Goal: Use online tool/utility: Utilize a website feature to perform a specific function

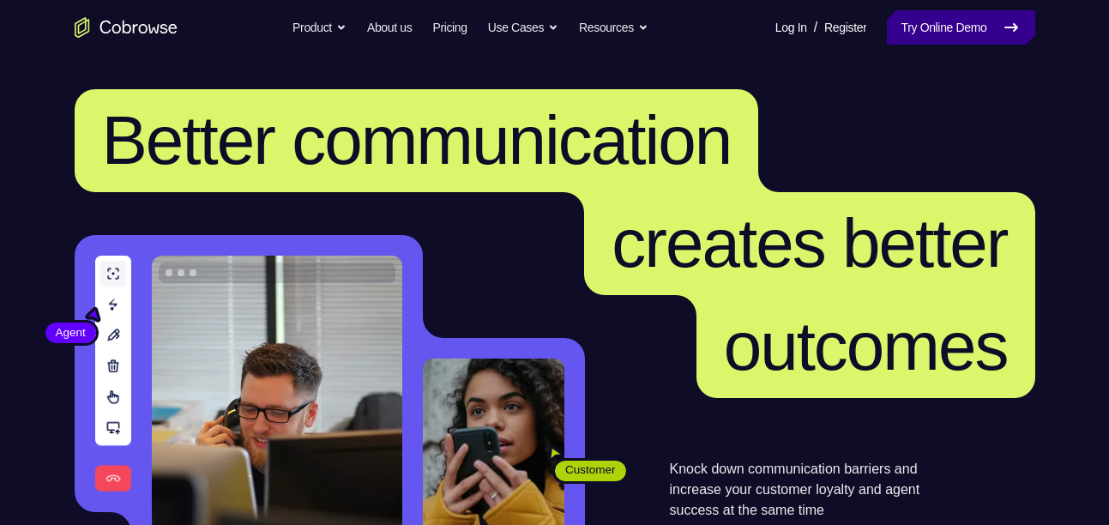
click at [939, 28] on link "Try Online Demo" at bounding box center [961, 27] width 148 height 34
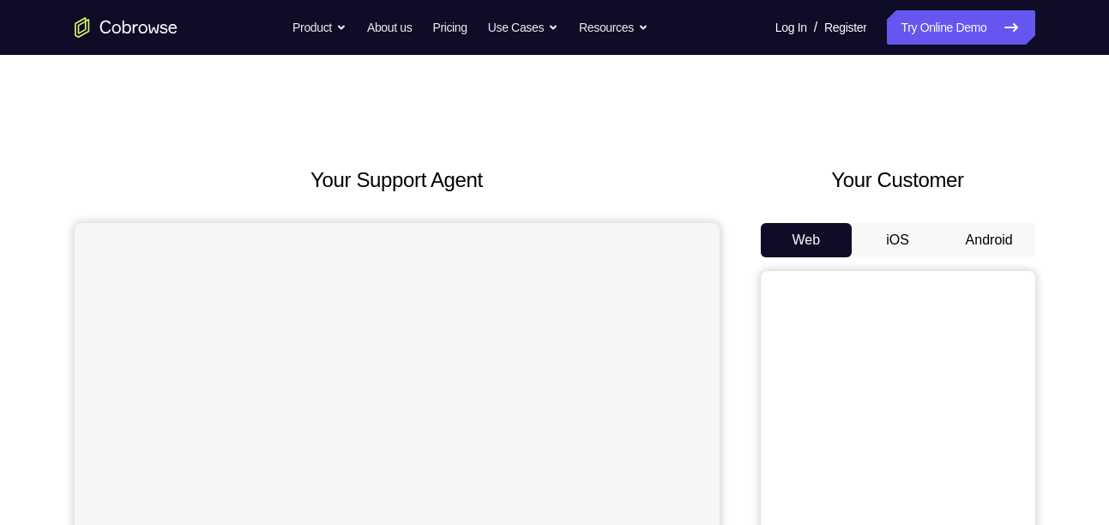
click at [970, 229] on button "Android" at bounding box center [989, 240] width 92 height 34
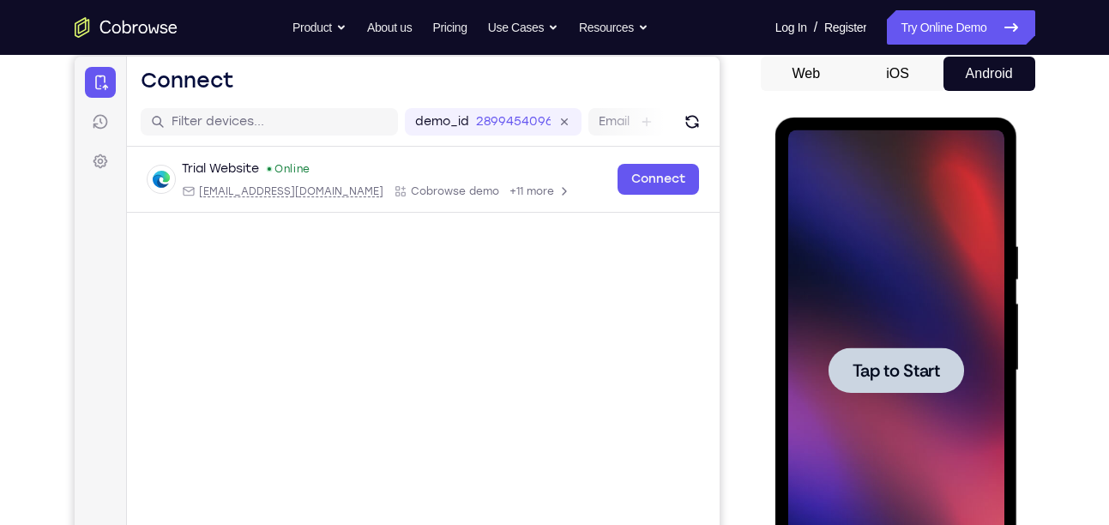
scroll to position [255, 0]
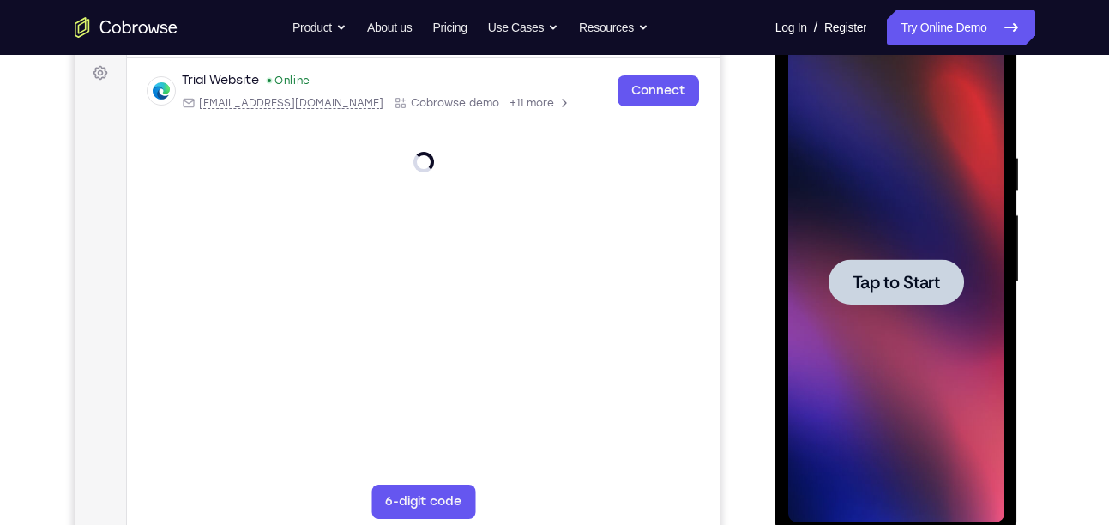
click at [824, 331] on div at bounding box center [896, 282] width 216 height 480
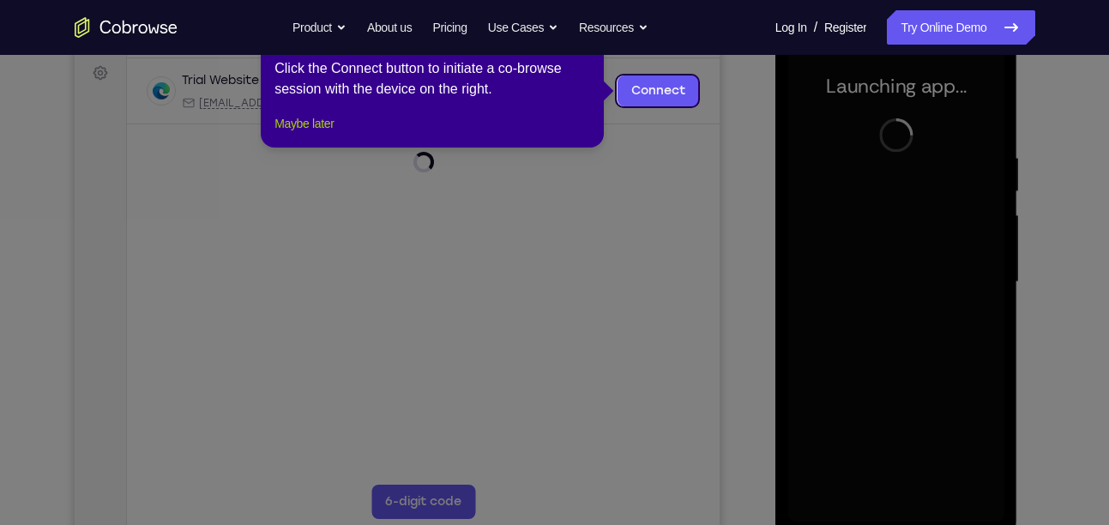
click at [322, 134] on button "Maybe later" at bounding box center [303, 123] width 59 height 21
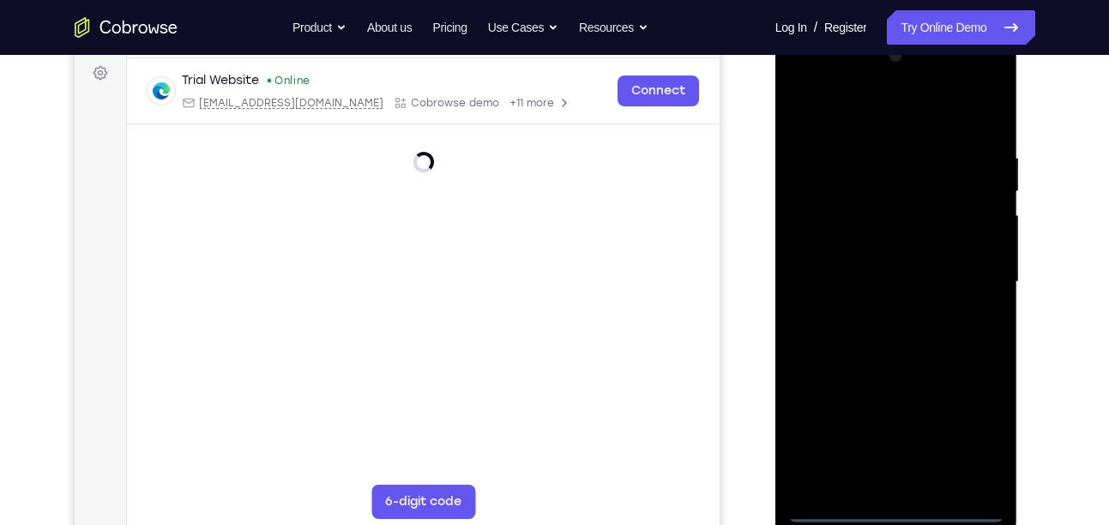
click at [899, 509] on div at bounding box center [896, 282] width 216 height 480
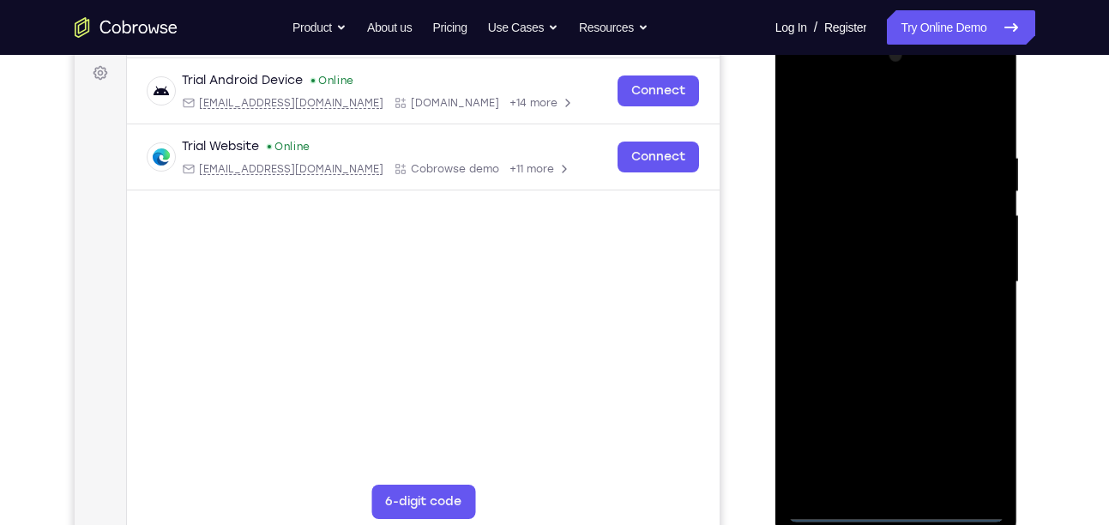
click at [969, 437] on div at bounding box center [896, 282] width 216 height 480
click at [866, 111] on div at bounding box center [896, 282] width 216 height 480
click at [971, 276] on div at bounding box center [896, 282] width 216 height 480
click at [873, 311] on div at bounding box center [896, 282] width 216 height 480
click at [873, 268] on div at bounding box center [896, 282] width 216 height 480
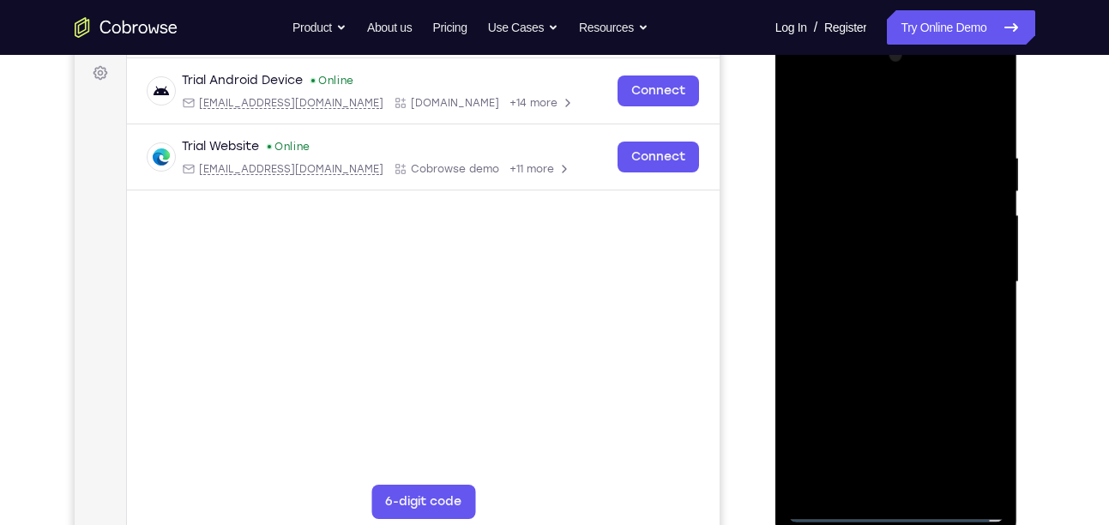
click at [846, 253] on div at bounding box center [896, 282] width 216 height 480
click at [839, 513] on div at bounding box center [896, 282] width 216 height 480
click at [889, 329] on div at bounding box center [896, 282] width 216 height 480
click at [830, 279] on div at bounding box center [896, 282] width 216 height 480
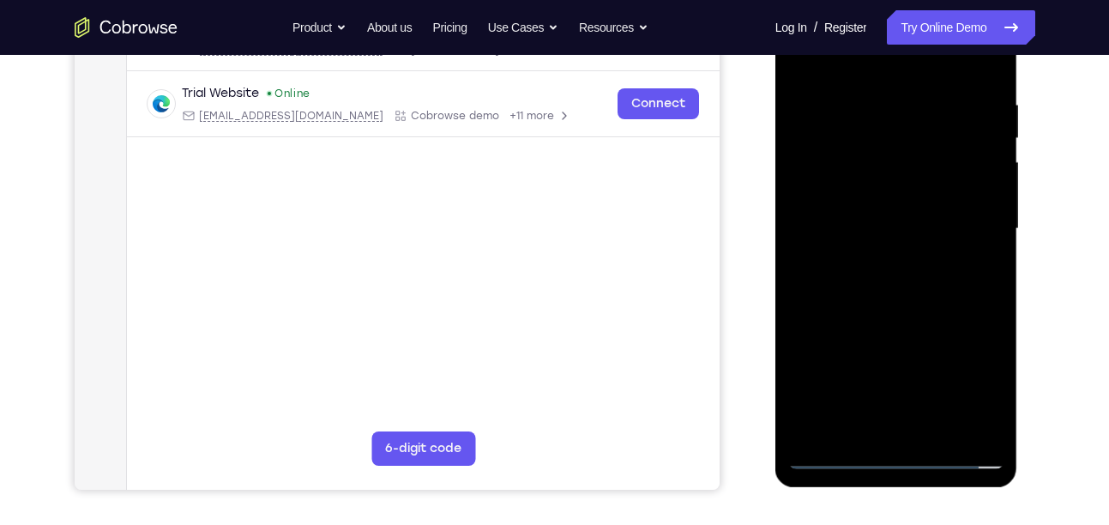
click at [880, 295] on div at bounding box center [896, 229] width 216 height 480
click at [880, 321] on div at bounding box center [896, 229] width 216 height 480
click at [880, 364] on div at bounding box center [896, 229] width 216 height 480
click at [954, 360] on div at bounding box center [896, 229] width 216 height 480
click at [949, 332] on div at bounding box center [896, 229] width 216 height 480
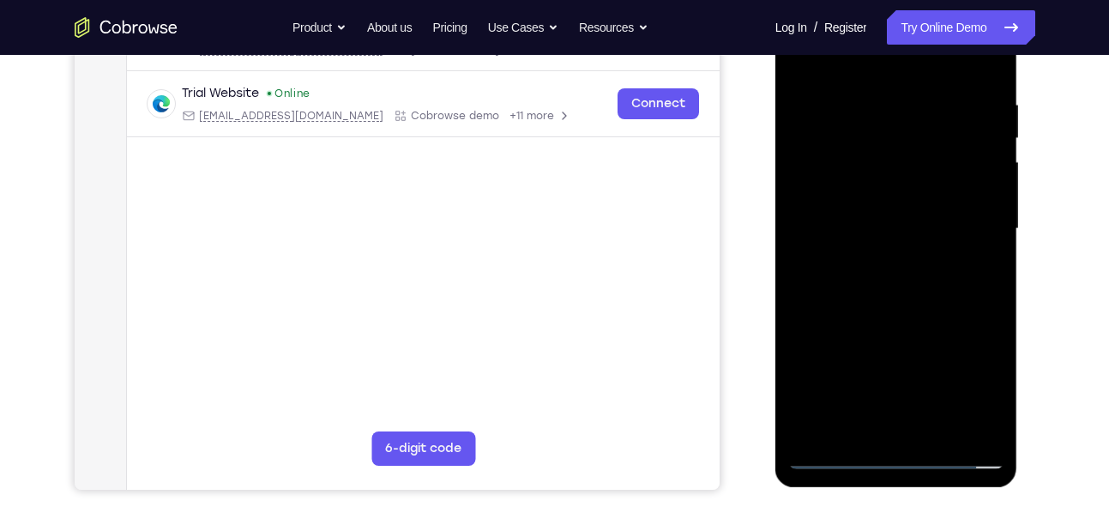
click at [937, 273] on div at bounding box center [896, 229] width 216 height 480
click at [924, 296] on div at bounding box center [896, 229] width 216 height 480
click at [922, 322] on div at bounding box center [896, 229] width 216 height 480
click at [918, 359] on div at bounding box center [896, 229] width 216 height 480
click at [937, 433] on div at bounding box center [896, 229] width 216 height 480
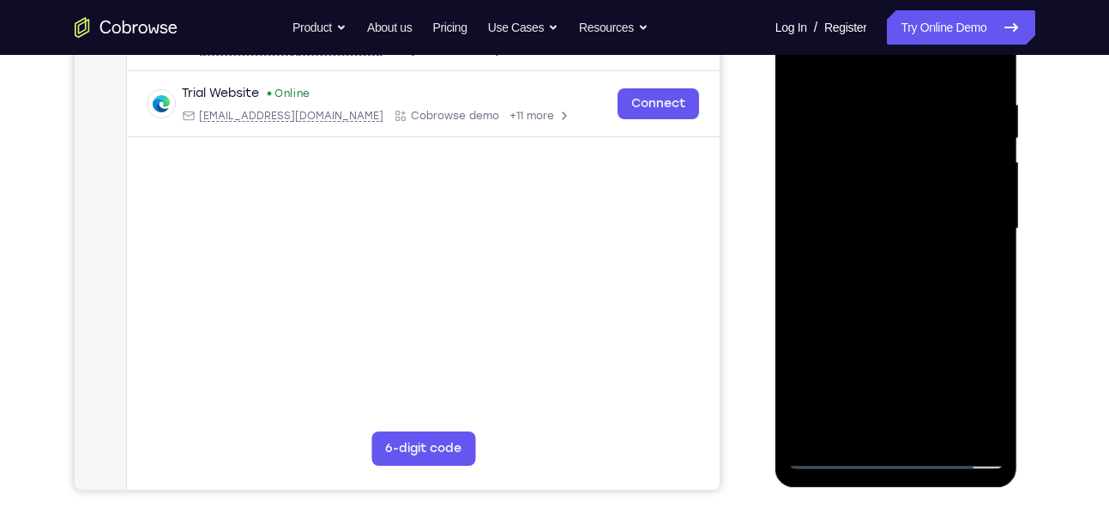
click at [871, 349] on div at bounding box center [896, 229] width 216 height 480
click at [871, 339] on div at bounding box center [896, 229] width 216 height 480
click at [929, 435] on div at bounding box center [896, 229] width 216 height 480
click at [912, 401] on div at bounding box center [896, 229] width 216 height 480
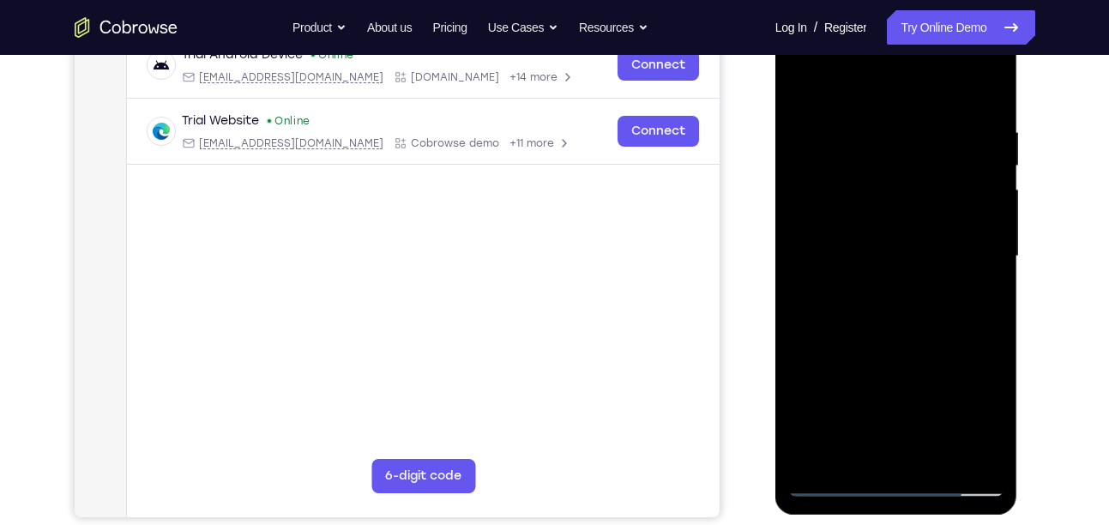
click at [895, 334] on div at bounding box center [896, 256] width 216 height 480
click at [939, 461] on div at bounding box center [896, 256] width 216 height 480
click at [904, 348] on div at bounding box center [896, 256] width 216 height 480
click at [937, 254] on div at bounding box center [896, 256] width 216 height 480
click at [832, 484] on div at bounding box center [896, 256] width 216 height 480
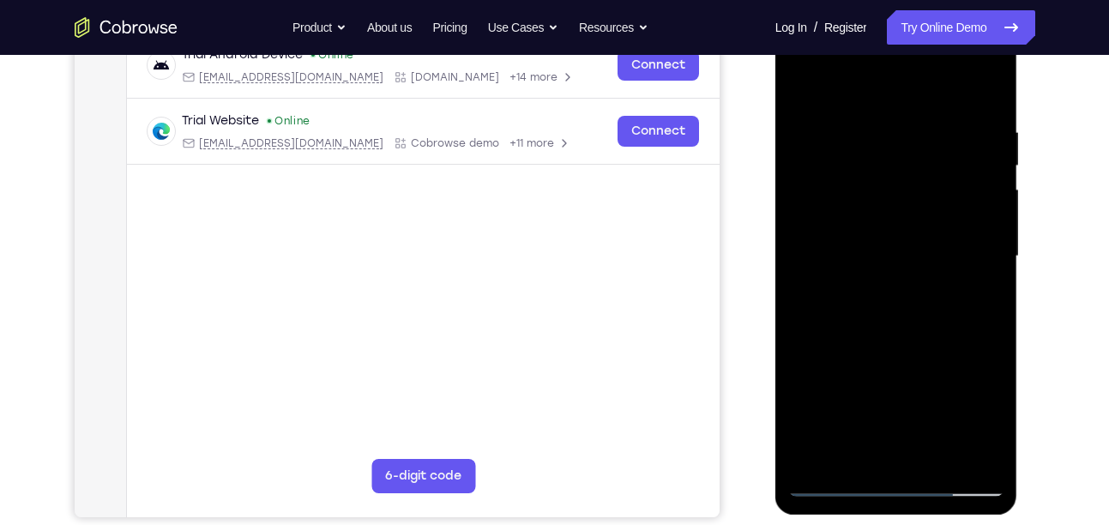
click at [836, 483] on div at bounding box center [896, 256] width 216 height 480
click at [992, 81] on div at bounding box center [896, 256] width 216 height 480
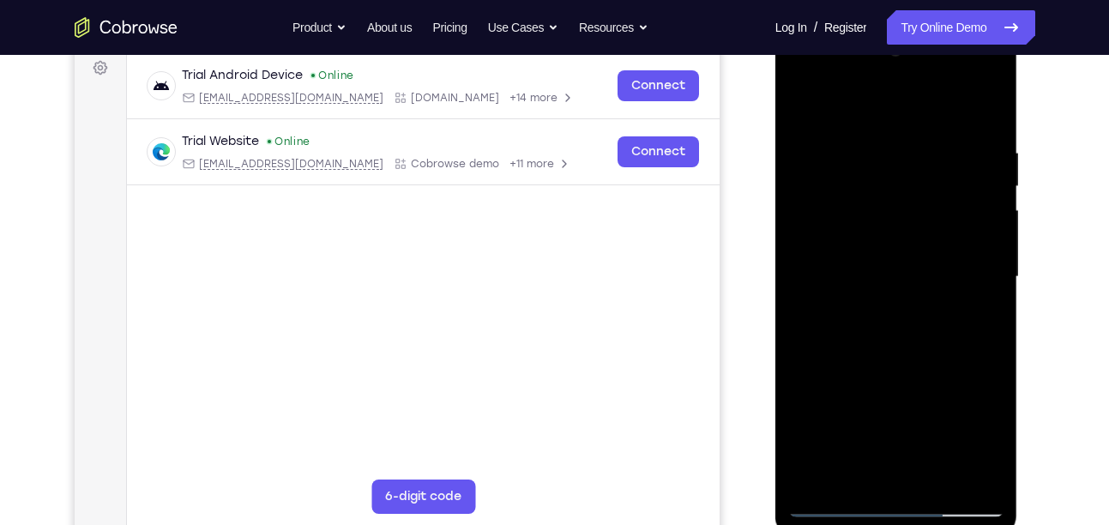
scroll to position [259, 0]
click at [803, 105] on div at bounding box center [896, 278] width 216 height 480
click at [884, 143] on div at bounding box center [896, 278] width 216 height 480
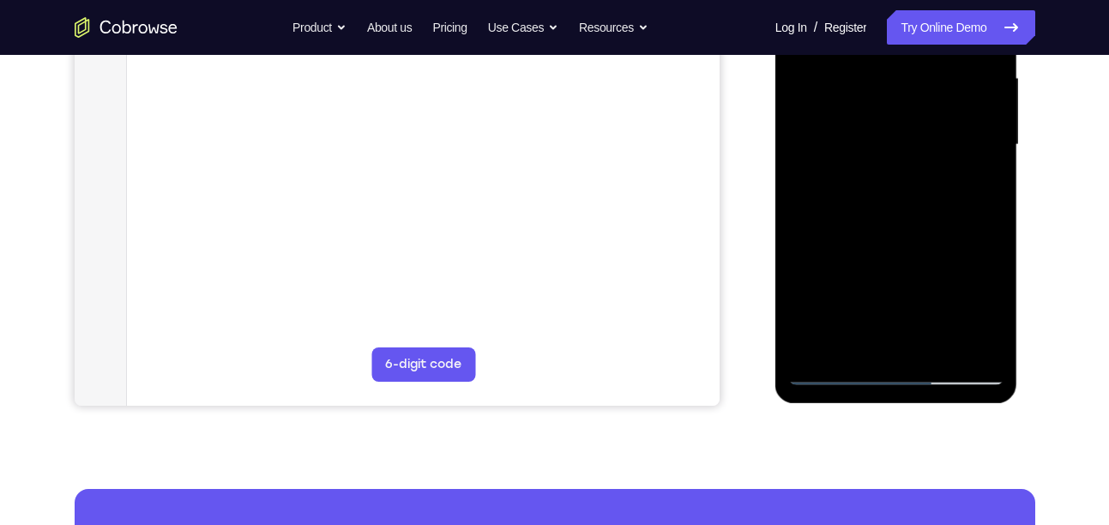
scroll to position [393, 0]
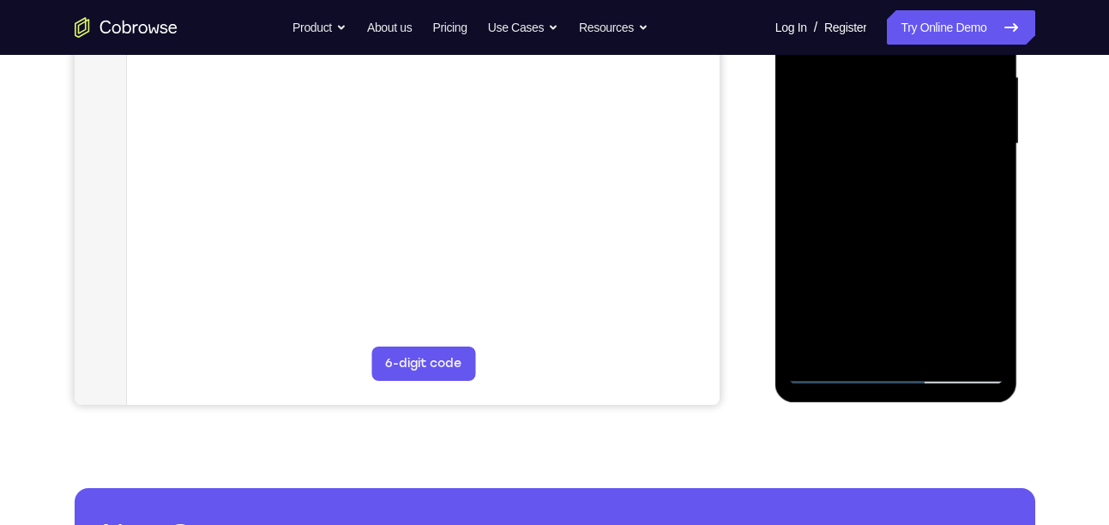
click at [798, 214] on div at bounding box center [896, 144] width 216 height 480
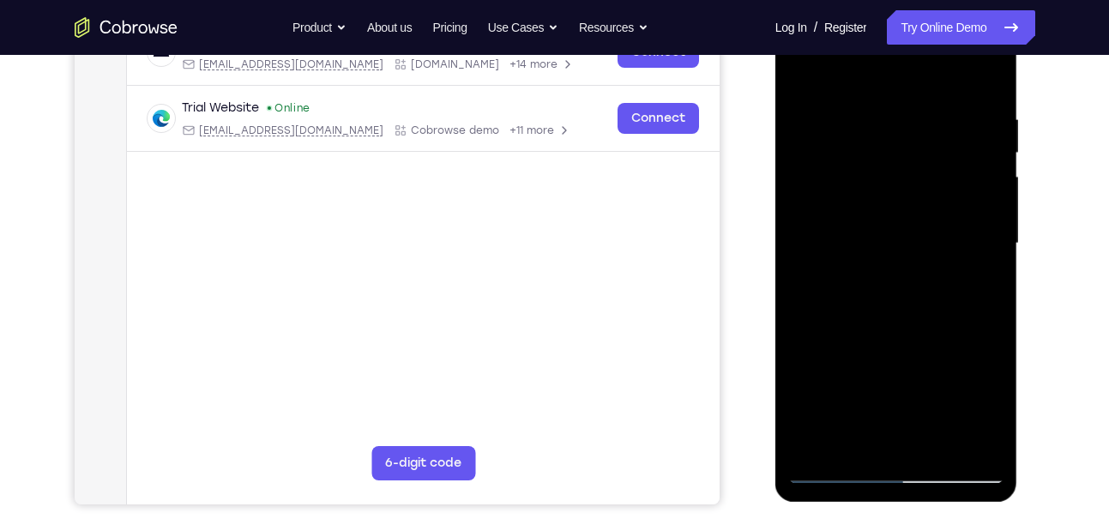
scroll to position [294, 0]
click at [985, 226] on div at bounding box center [896, 243] width 216 height 480
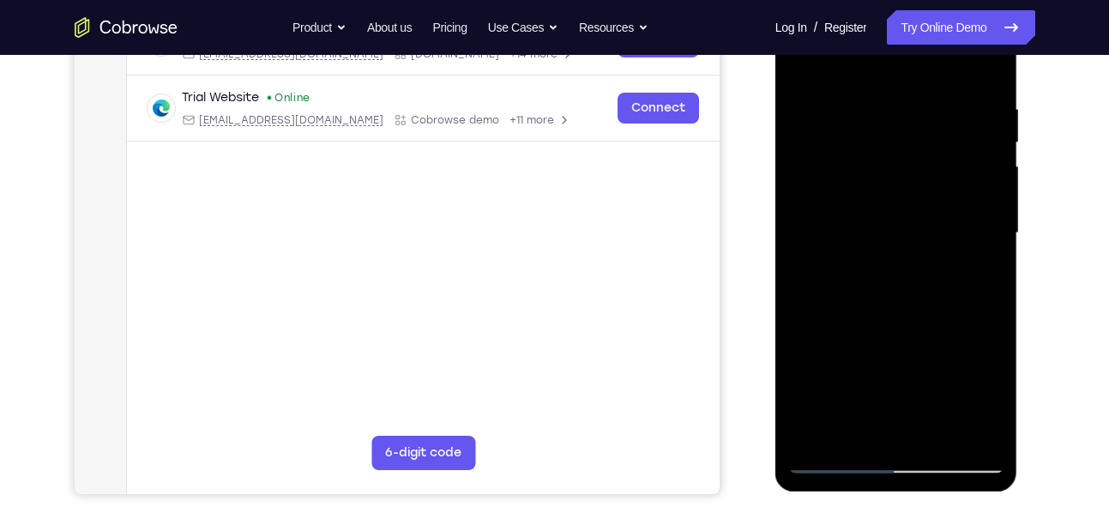
scroll to position [303, 0]
click at [990, 327] on div at bounding box center [896, 234] width 216 height 480
click at [989, 278] on div at bounding box center [896, 234] width 216 height 480
click at [988, 187] on div at bounding box center [896, 234] width 216 height 480
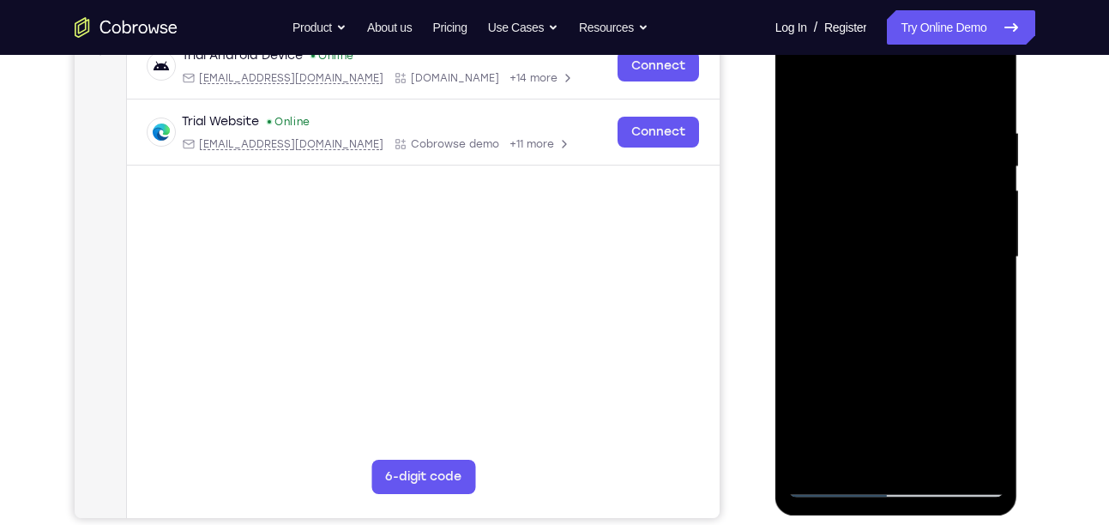
click at [979, 188] on div at bounding box center [896, 257] width 216 height 480
click at [979, 223] on div at bounding box center [896, 257] width 216 height 480
click at [979, 232] on div at bounding box center [896, 257] width 216 height 480
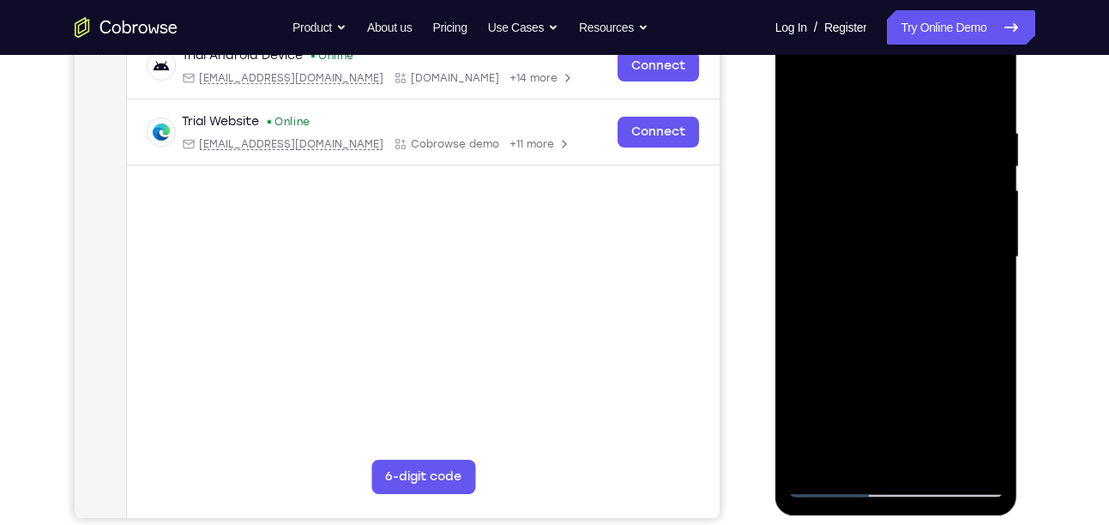
click at [974, 159] on div at bounding box center [896, 257] width 216 height 480
click at [991, 172] on div at bounding box center [896, 257] width 216 height 480
click at [985, 91] on div at bounding box center [896, 257] width 216 height 480
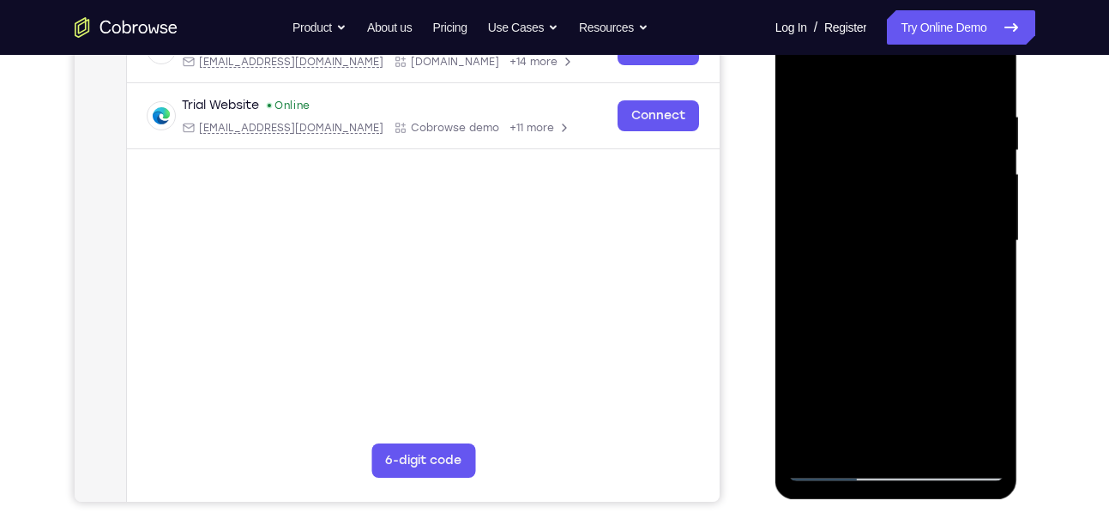
scroll to position [295, 0]
click at [929, 111] on div at bounding box center [896, 242] width 216 height 480
click at [989, 74] on div at bounding box center [896, 242] width 216 height 480
drag, startPoint x: 885, startPoint y: 334, endPoint x: 898, endPoint y: 259, distance: 76.6
click at [898, 259] on div at bounding box center [896, 242] width 216 height 480
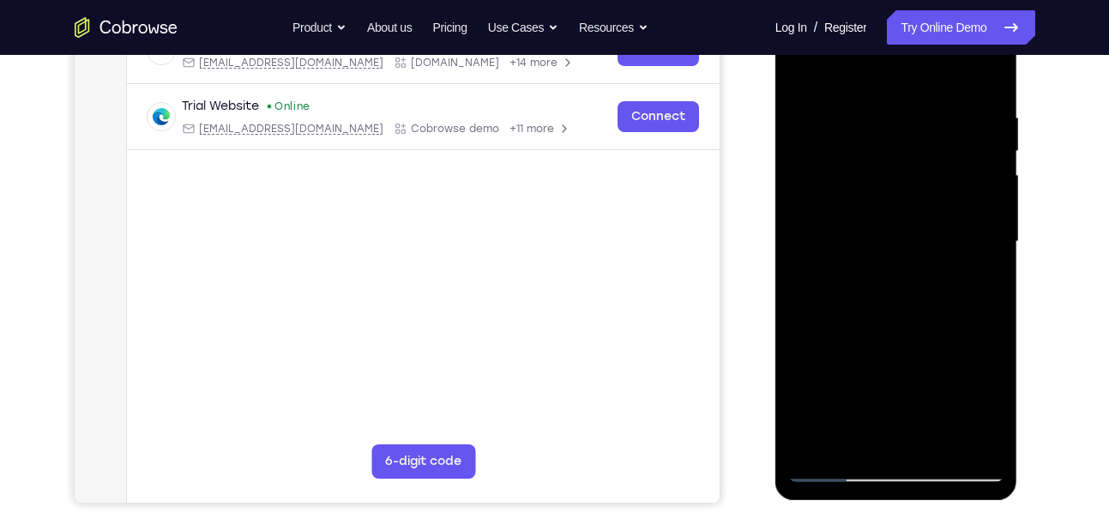
click at [898, 259] on div at bounding box center [896, 242] width 216 height 480
click at [995, 419] on div at bounding box center [896, 242] width 216 height 480
drag, startPoint x: 944, startPoint y: 339, endPoint x: 939, endPoint y: 234, distance: 104.8
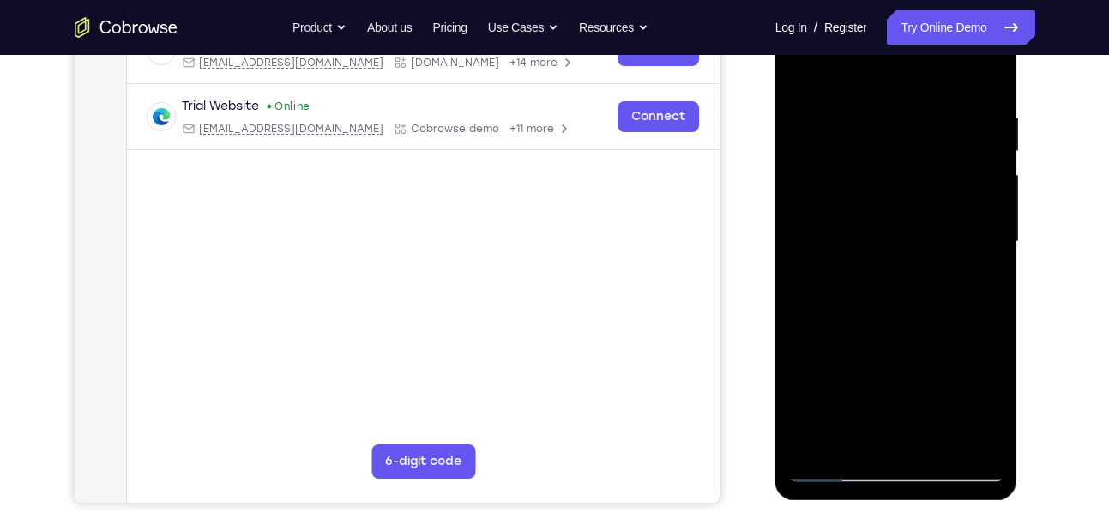
click at [939, 234] on div at bounding box center [896, 242] width 216 height 480
drag, startPoint x: 939, startPoint y: 234, endPoint x: 939, endPoint y: 307, distance: 72.9
click at [939, 307] on div at bounding box center [896, 242] width 216 height 480
drag, startPoint x: 930, startPoint y: 366, endPoint x: 921, endPoint y: 146, distance: 220.6
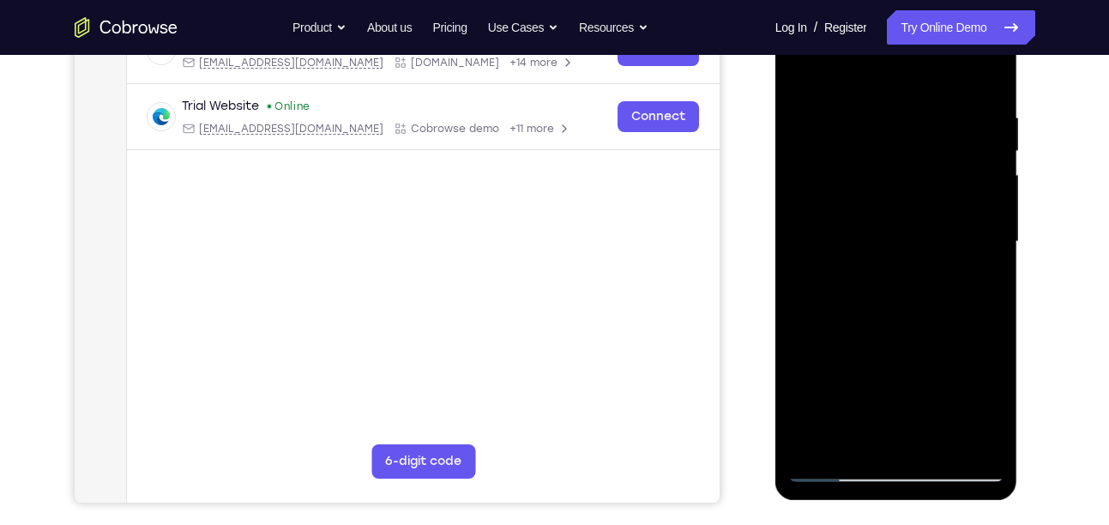
click at [921, 146] on div at bounding box center [896, 242] width 216 height 480
drag, startPoint x: 918, startPoint y: 343, endPoint x: 919, endPoint y: 200, distance: 143.2
click at [919, 200] on div at bounding box center [896, 242] width 216 height 480
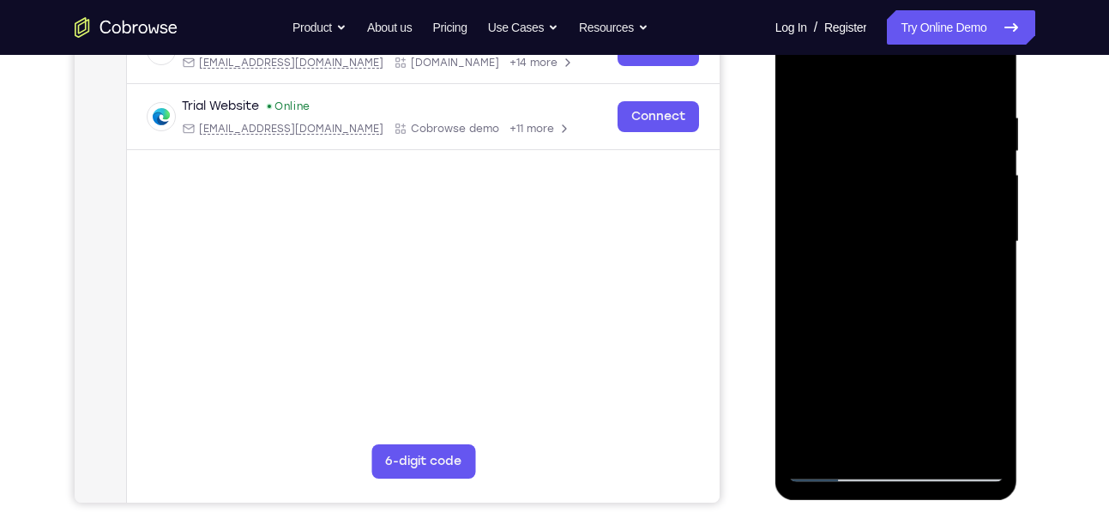
click at [919, 200] on div at bounding box center [896, 242] width 216 height 480
drag, startPoint x: 919, startPoint y: 316, endPoint x: 902, endPoint y: 94, distance: 222.8
click at [902, 94] on div at bounding box center [896, 242] width 216 height 480
drag, startPoint x: 903, startPoint y: 293, endPoint x: 904, endPoint y: 208, distance: 84.9
click at [904, 208] on div at bounding box center [896, 242] width 216 height 480
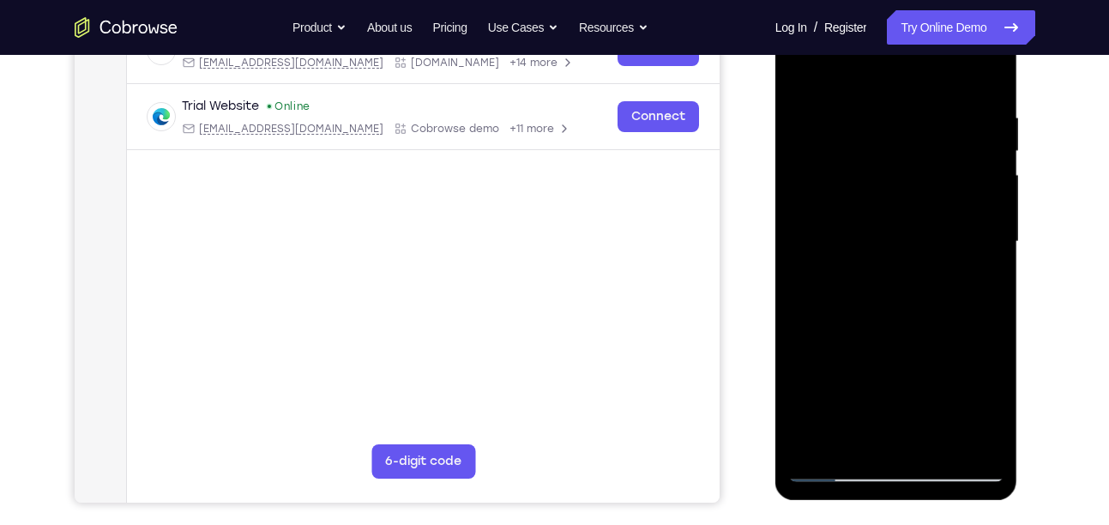
drag, startPoint x: 904, startPoint y: 208, endPoint x: 885, endPoint y: 104, distance: 106.3
click at [885, 104] on div at bounding box center [896, 242] width 216 height 480
drag, startPoint x: 894, startPoint y: 364, endPoint x: 890, endPoint y: 158, distance: 205.8
click at [890, 158] on div at bounding box center [896, 242] width 216 height 480
drag, startPoint x: 900, startPoint y: 299, endPoint x: 903, endPoint y: 186, distance: 113.3
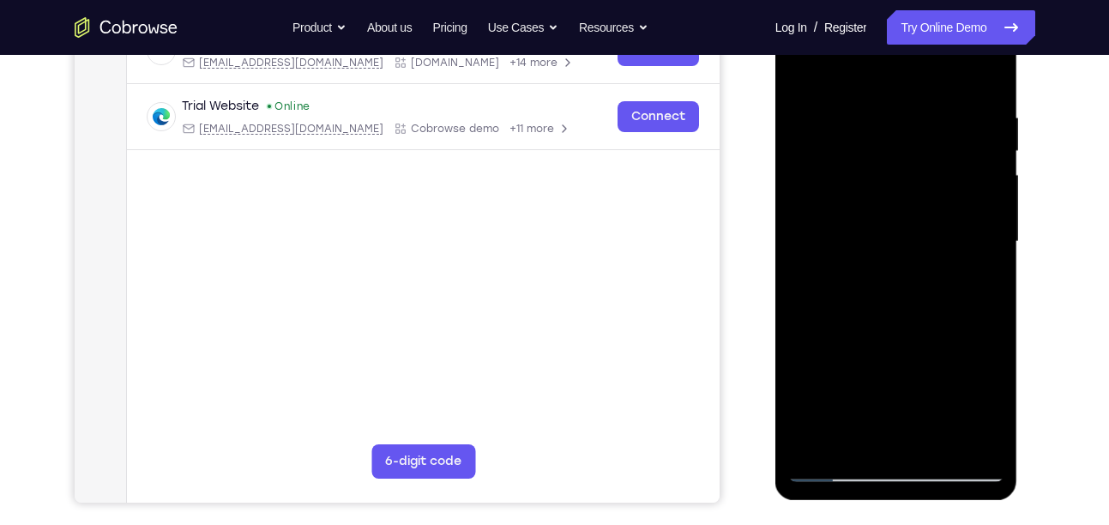
click at [903, 186] on div at bounding box center [896, 242] width 216 height 480
click at [991, 260] on div at bounding box center [896, 242] width 216 height 480
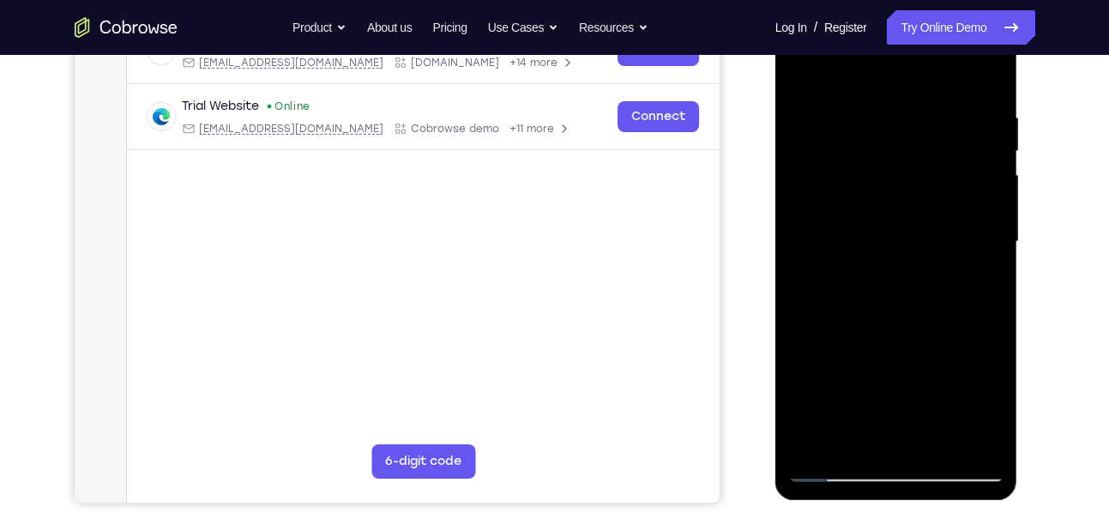
click at [991, 260] on div at bounding box center [896, 242] width 216 height 480
click at [846, 101] on div at bounding box center [896, 242] width 216 height 480
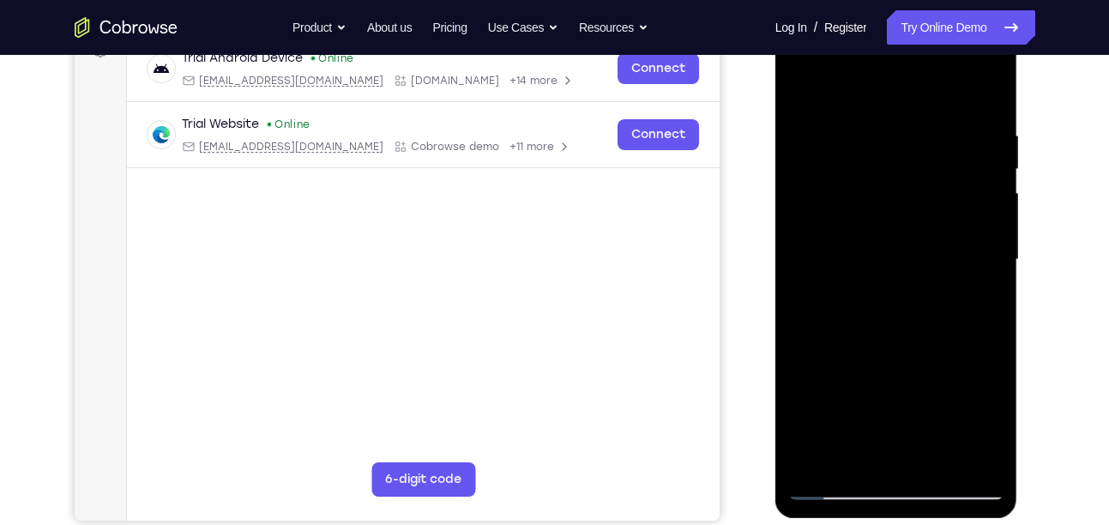
scroll to position [275, 0]
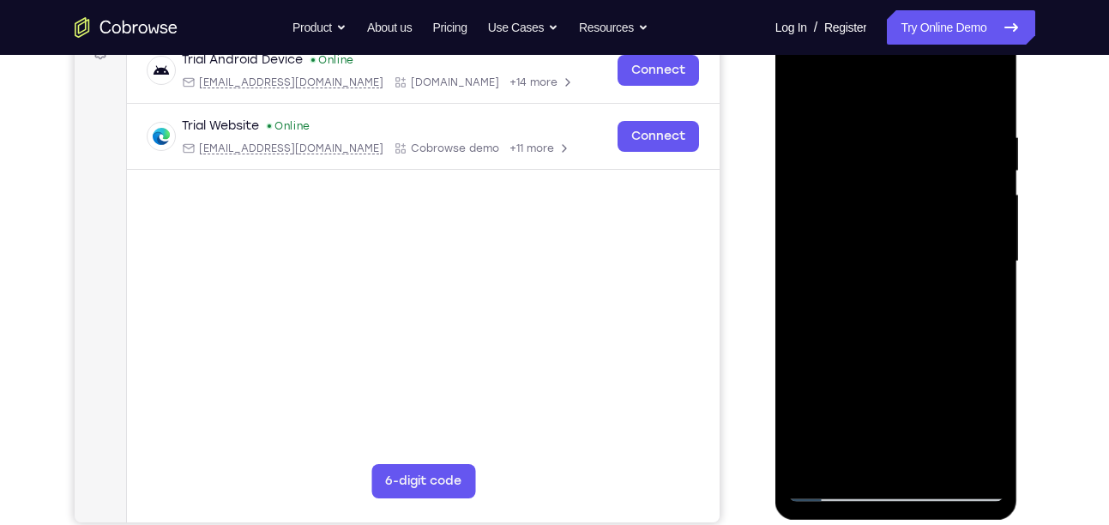
drag, startPoint x: 946, startPoint y: 172, endPoint x: 946, endPoint y: 234, distance: 61.7
click at [946, 234] on div at bounding box center [896, 261] width 216 height 480
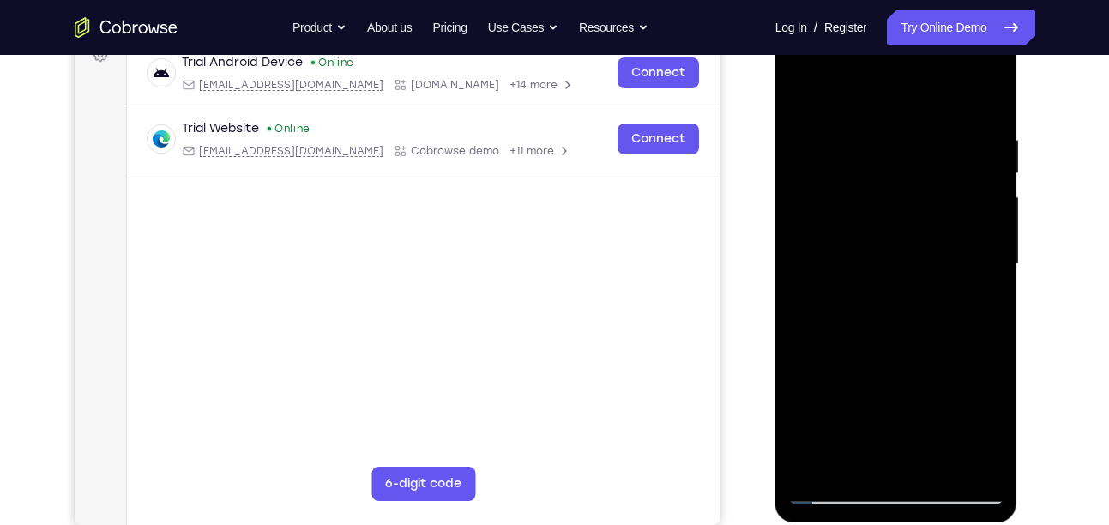
scroll to position [274, 0]
click at [799, 86] on div at bounding box center [896, 263] width 216 height 480
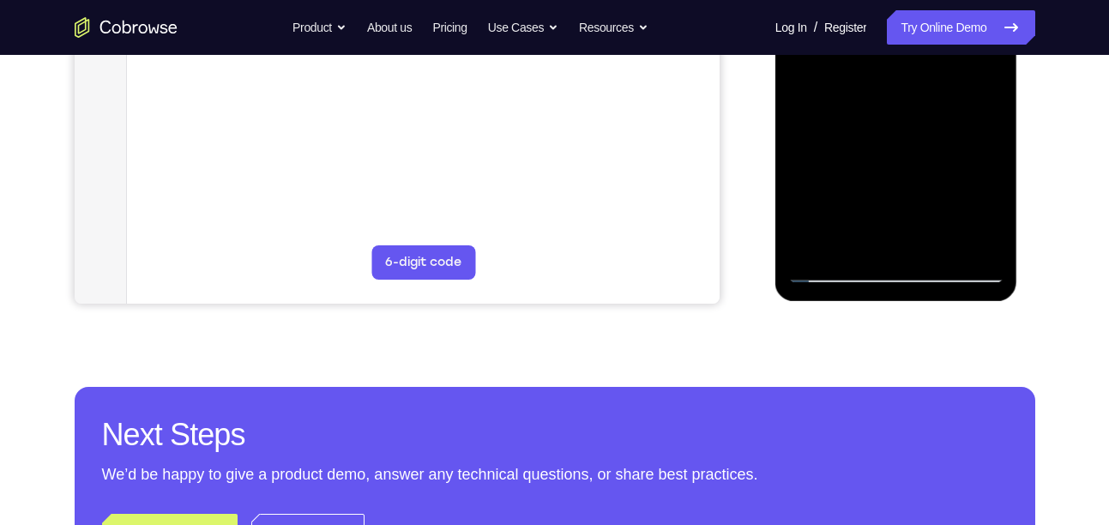
scroll to position [495, 0]
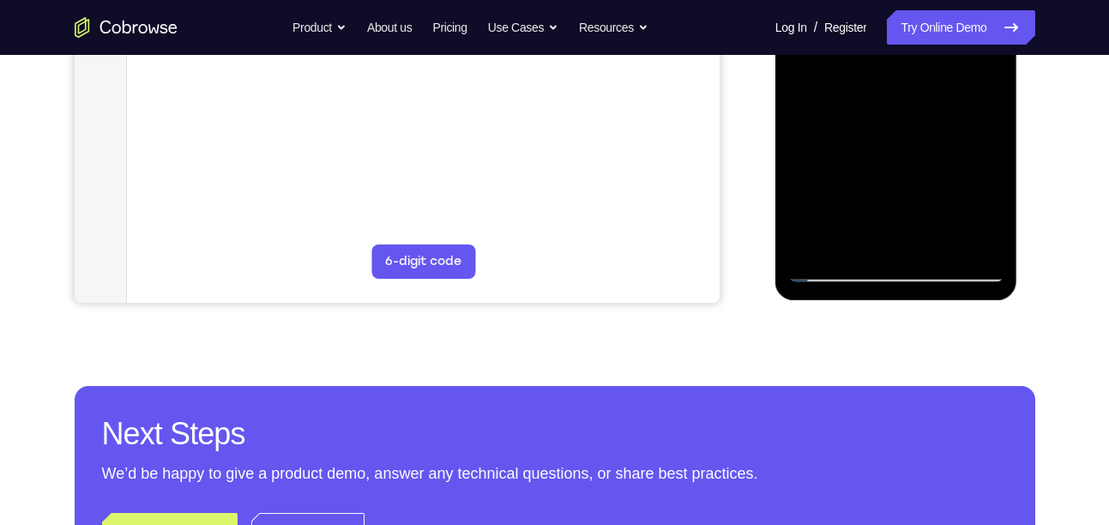
click at [828, 235] on div at bounding box center [896, 42] width 216 height 480
click at [822, 247] on div at bounding box center [896, 42] width 216 height 480
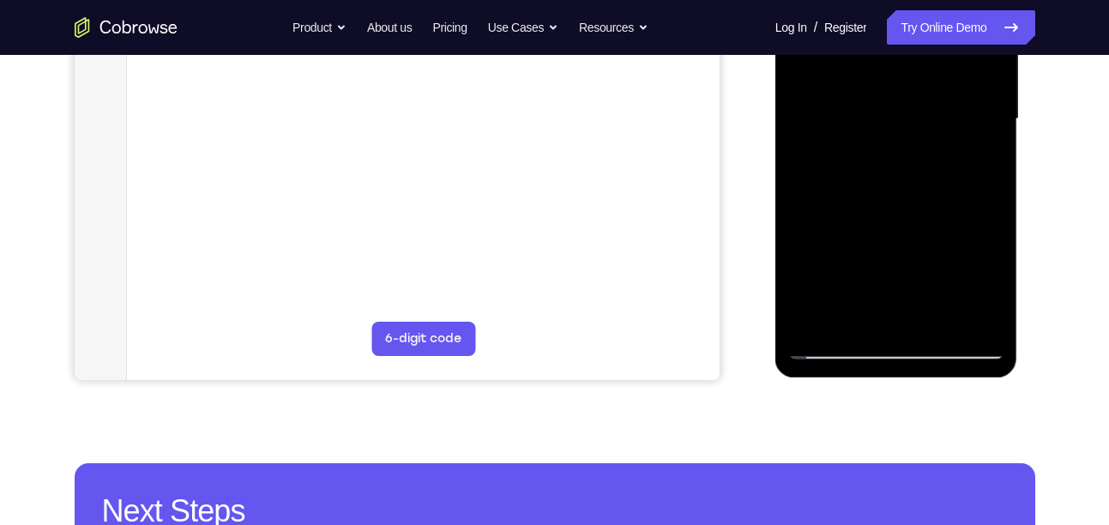
scroll to position [416, 0]
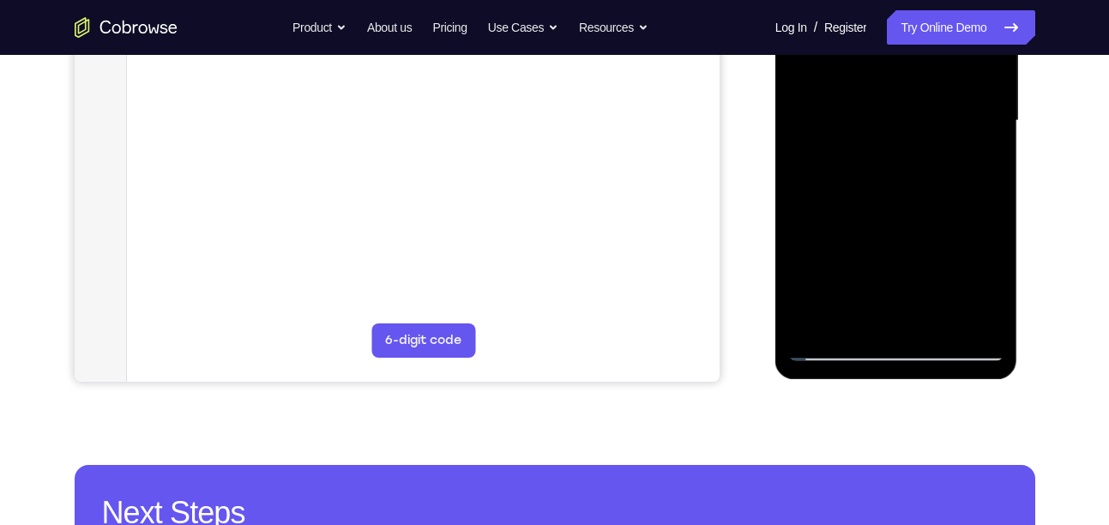
click at [809, 334] on div at bounding box center [896, 121] width 216 height 480
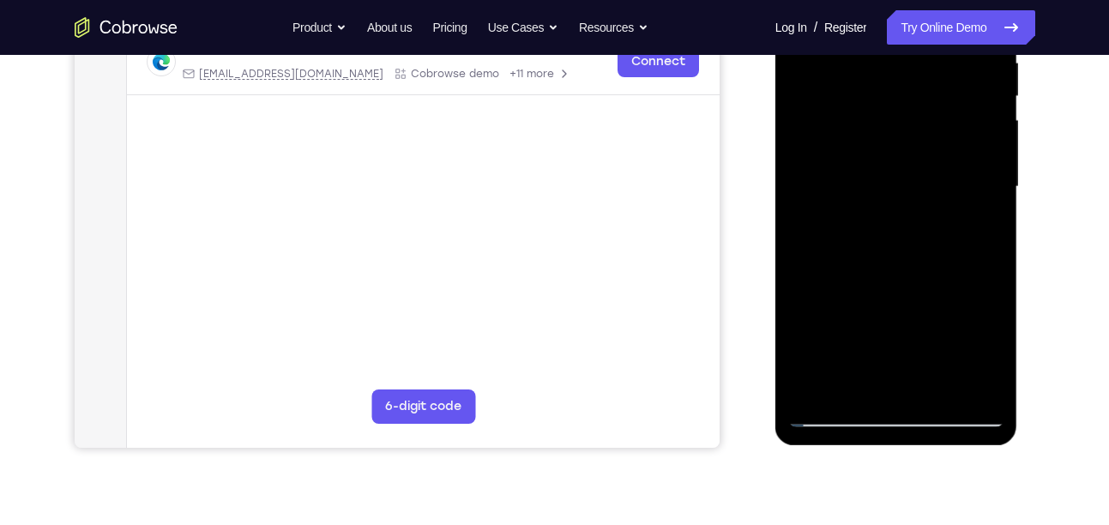
scroll to position [325, 0]
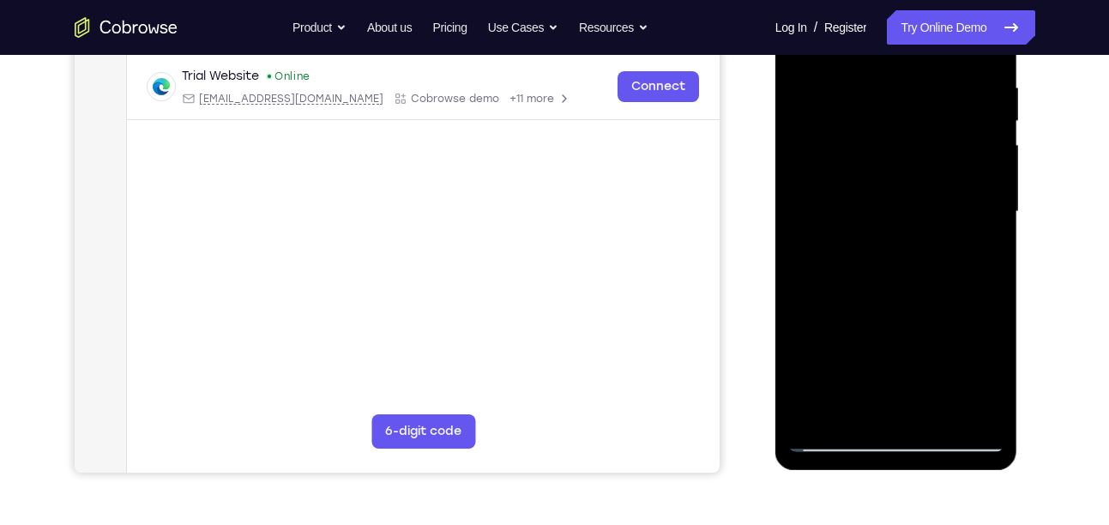
click at [865, 262] on div at bounding box center [896, 212] width 216 height 480
drag, startPoint x: 856, startPoint y: 241, endPoint x: 859, endPoint y: 119, distance: 121.8
click at [859, 119] on div at bounding box center [896, 212] width 216 height 480
click at [816, 408] on div at bounding box center [896, 212] width 216 height 480
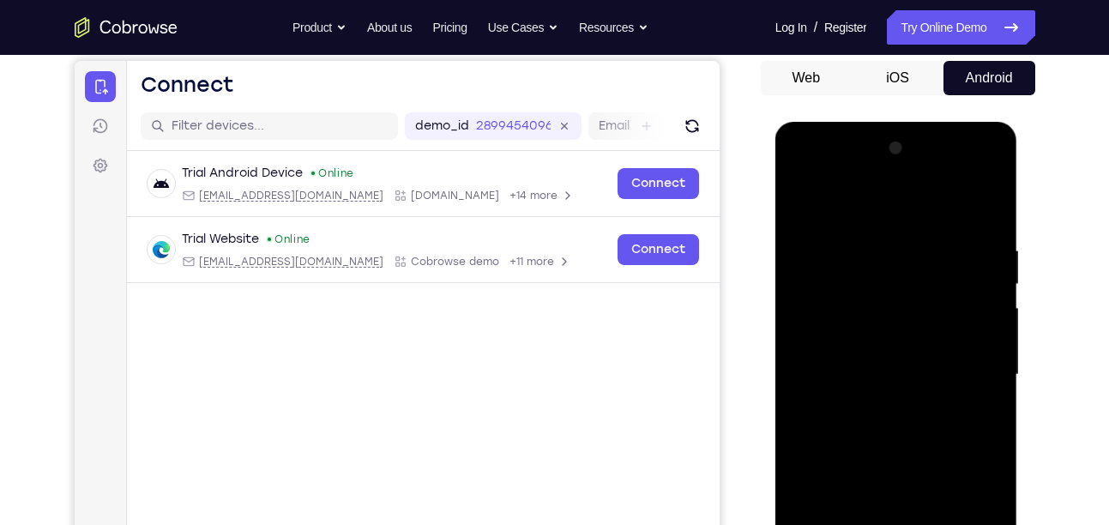
scroll to position [159, 0]
